Goal: Task Accomplishment & Management: Complete application form

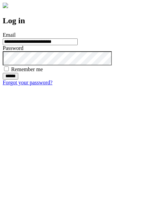
type input "**********"
click at [18, 80] on input "******" at bounding box center [11, 76] width 16 height 7
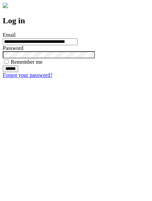
type input "**********"
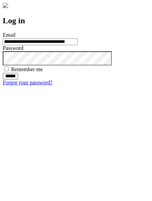
click at [18, 80] on input "******" at bounding box center [11, 76] width 16 height 7
